Goal: Navigation & Orientation: Find specific page/section

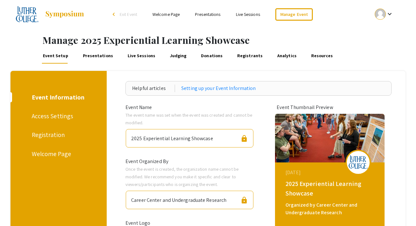
click at [166, 17] on link "Welcome Page" at bounding box center [165, 14] width 27 height 6
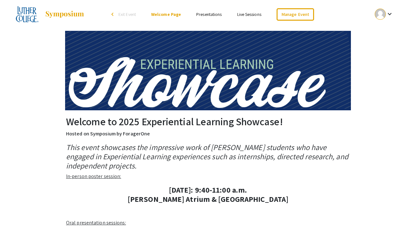
click at [201, 13] on link "Presentations" at bounding box center [208, 14] width 25 height 6
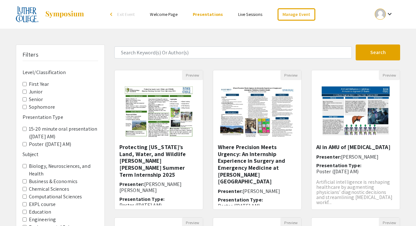
click at [40, 130] on label "15-20 minute oral presentation ([DATE] AM)" at bounding box center [63, 132] width 69 height 15
click at [27, 130] on AM\) "15-20 minute oral presentation ([DATE] AM)" at bounding box center [25, 129] width 4 height 4
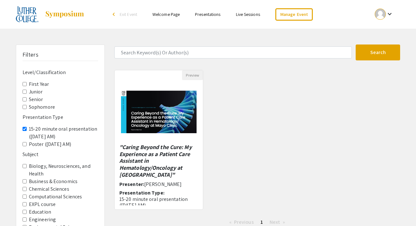
click at [23, 128] on AM\) "15-20 minute oral presentation ([DATE] AM)" at bounding box center [25, 129] width 4 height 4
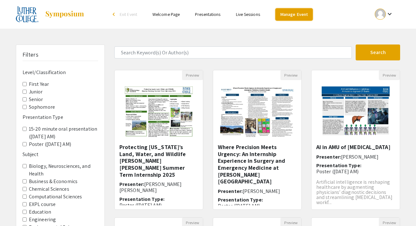
click at [282, 16] on link "Manage Event" at bounding box center [293, 14] width 37 height 12
